Goal: Task Accomplishment & Management: Manage account settings

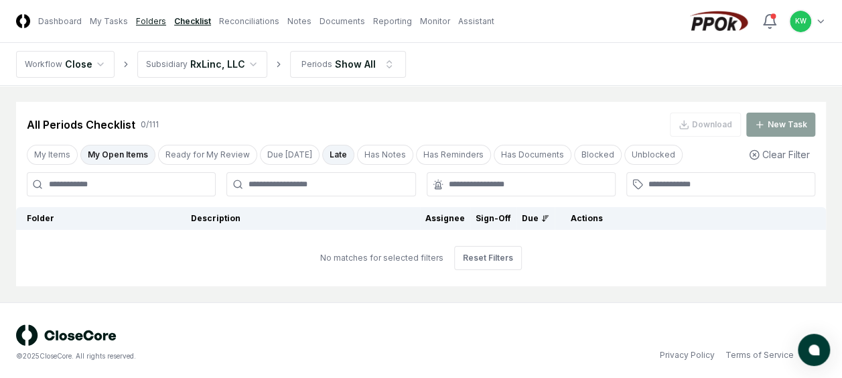
click at [152, 19] on link "Folders" at bounding box center [151, 21] width 30 height 12
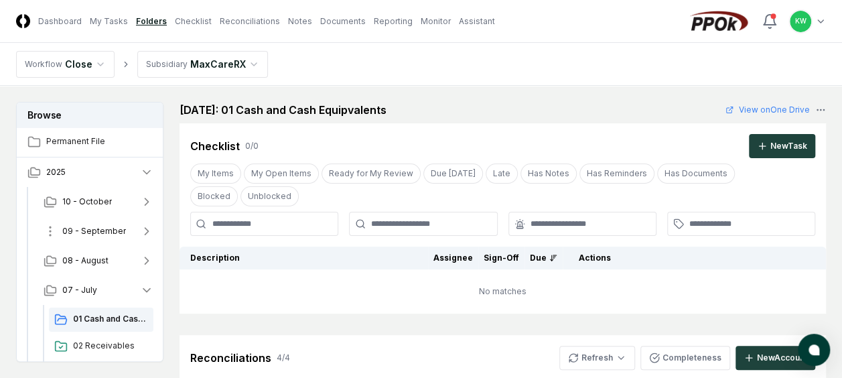
click at [108, 228] on span "09 - September" at bounding box center [94, 231] width 64 height 12
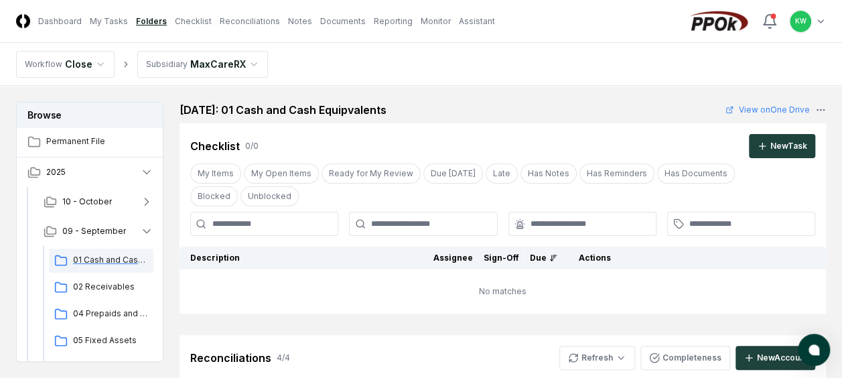
click at [102, 258] on span "01 Cash and Cash Equipvalents" at bounding box center [110, 260] width 75 height 12
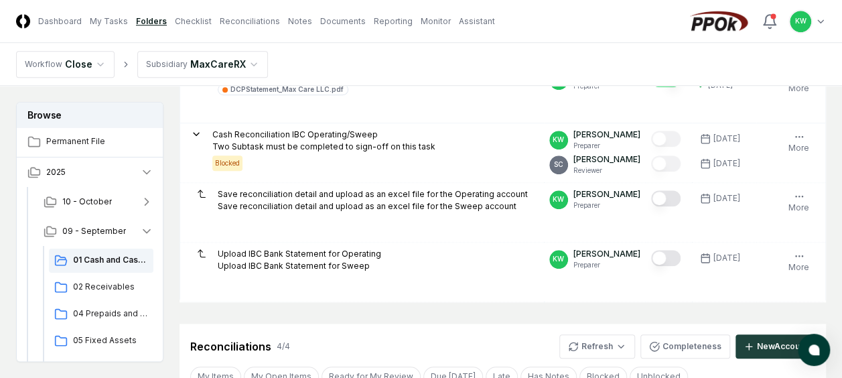
scroll to position [509, 0]
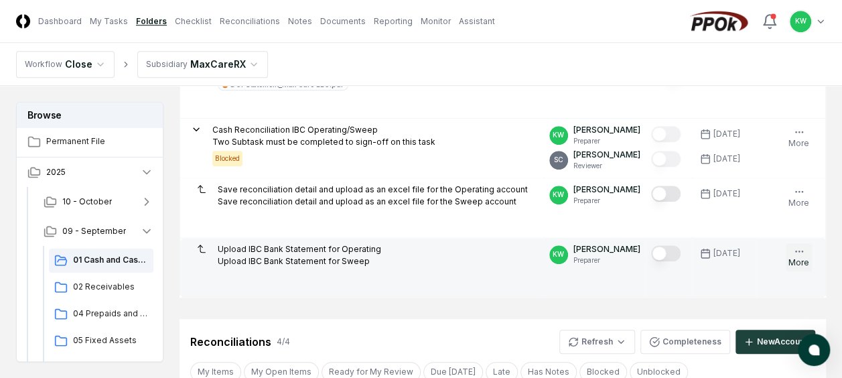
click at [795, 247] on icon "button" at bounding box center [798, 251] width 11 height 11
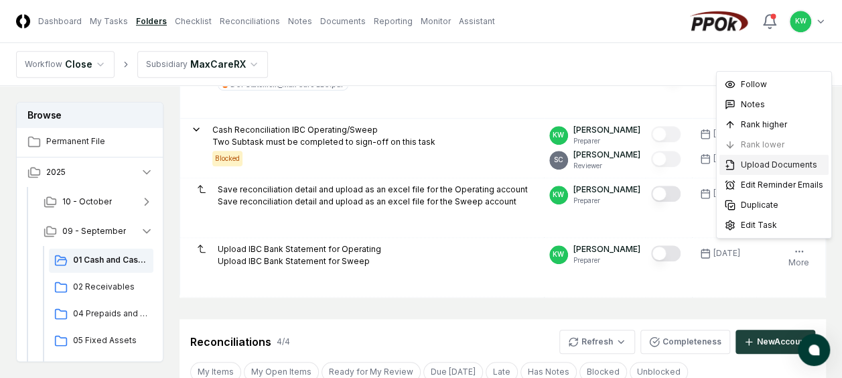
click at [778, 163] on span "Upload Documents" at bounding box center [779, 165] width 76 height 12
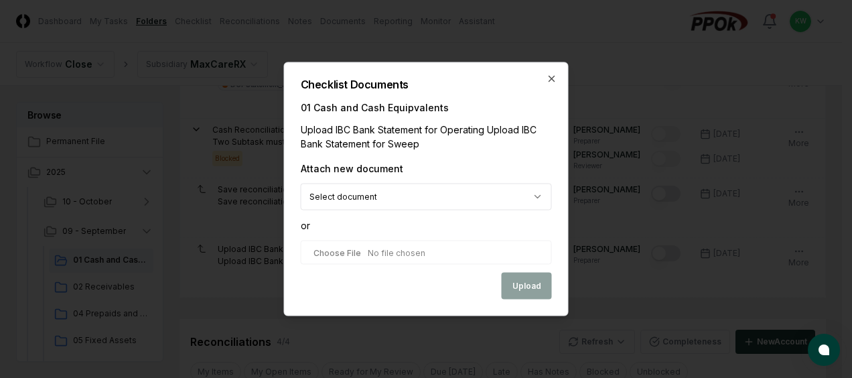
click at [378, 250] on input "file" at bounding box center [426, 252] width 251 height 24
type input "**********"
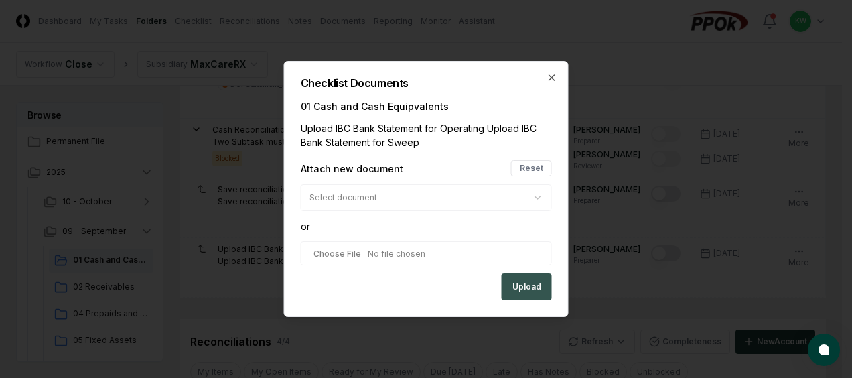
click at [525, 292] on button "Upload" at bounding box center [527, 286] width 50 height 27
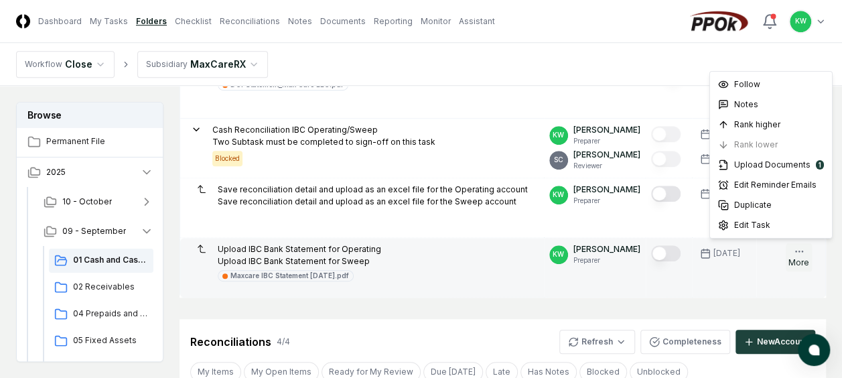
click at [802, 250] on icon "button" at bounding box center [798, 251] width 11 height 11
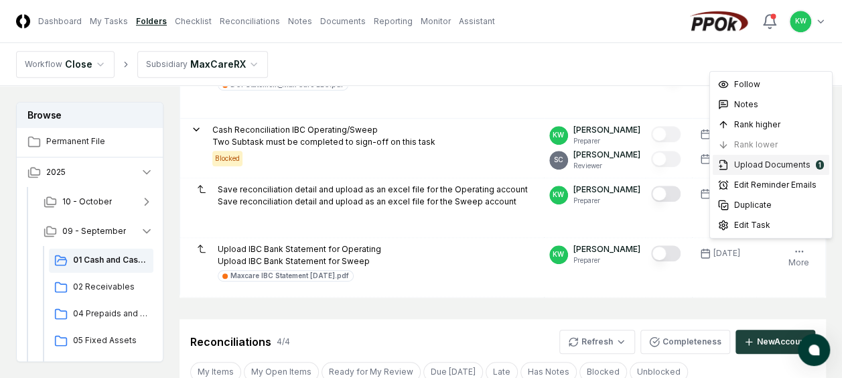
click at [767, 164] on span "Upload Documents" at bounding box center [772, 165] width 76 height 12
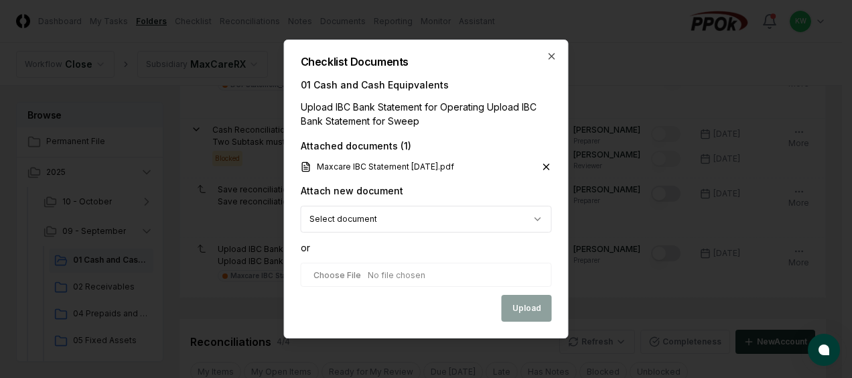
click at [431, 276] on input "file" at bounding box center [426, 274] width 251 height 24
type input "**********"
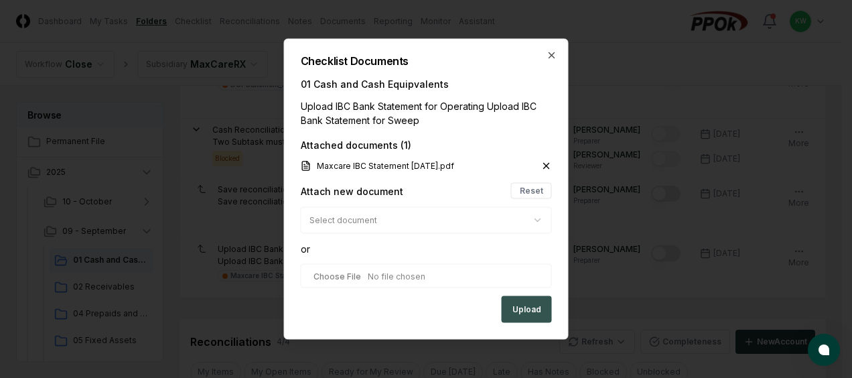
click at [524, 305] on button "Upload" at bounding box center [527, 309] width 50 height 27
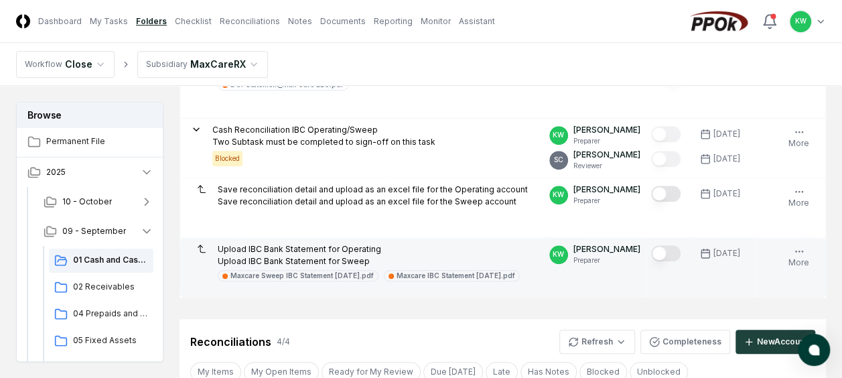
click at [676, 248] on button "Mark complete" at bounding box center [665, 253] width 29 height 16
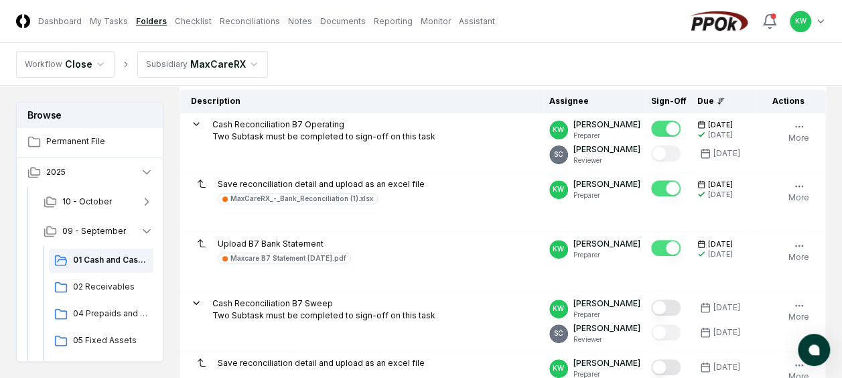
scroll to position [152, 0]
